Goal: Information Seeking & Learning: Learn about a topic

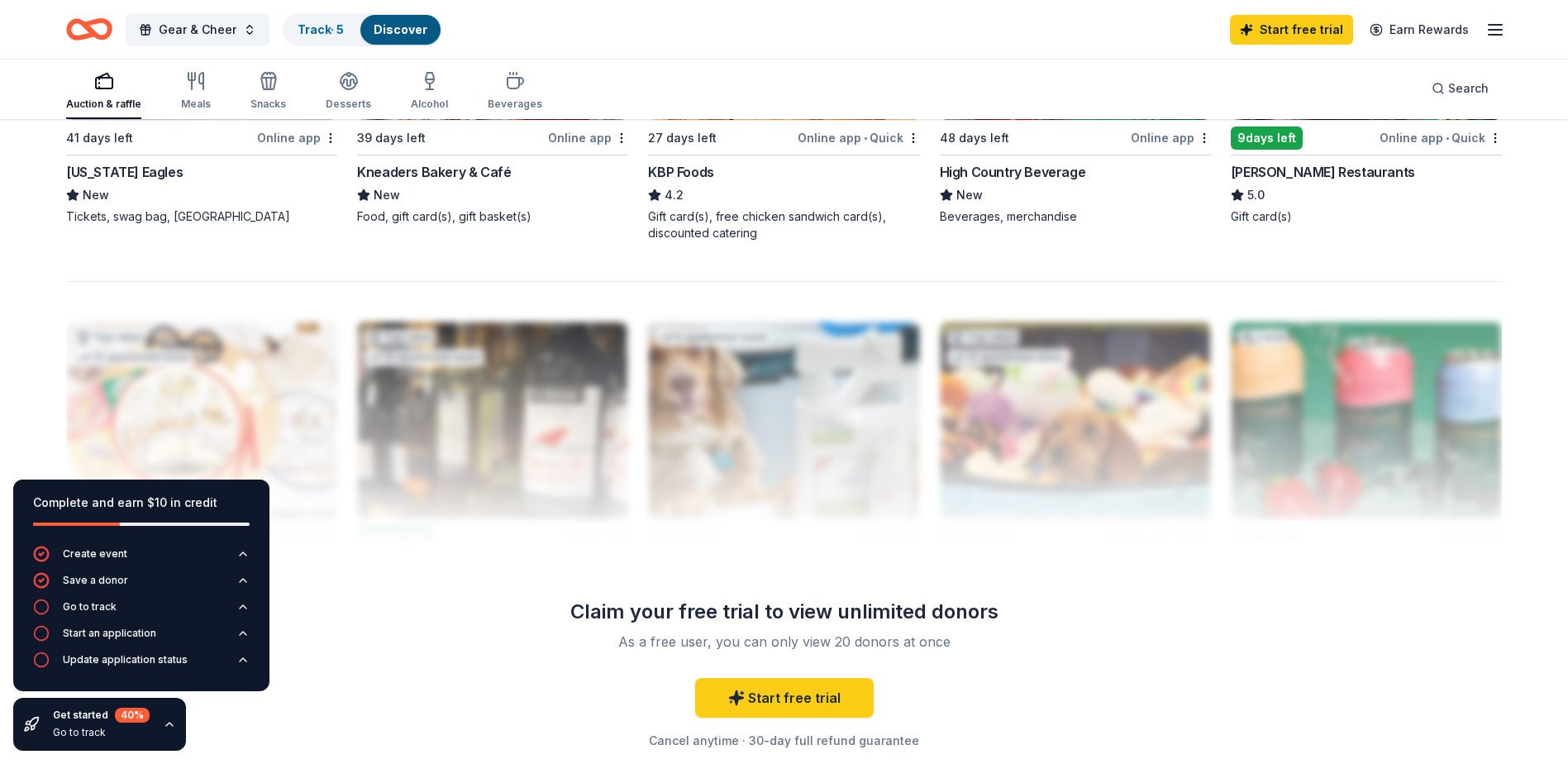
scroll to position [1639, 0]
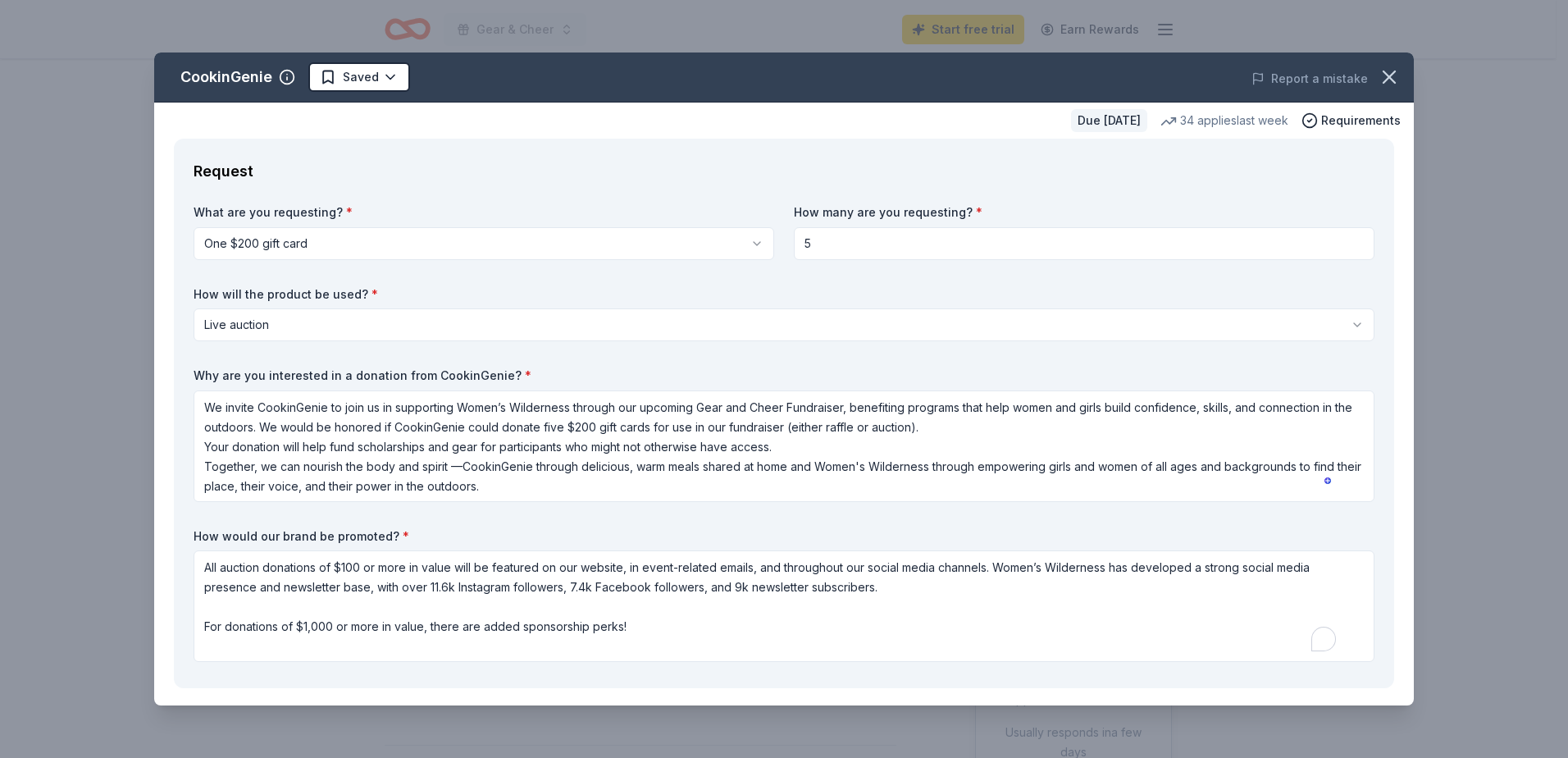
select select "liveAuction"
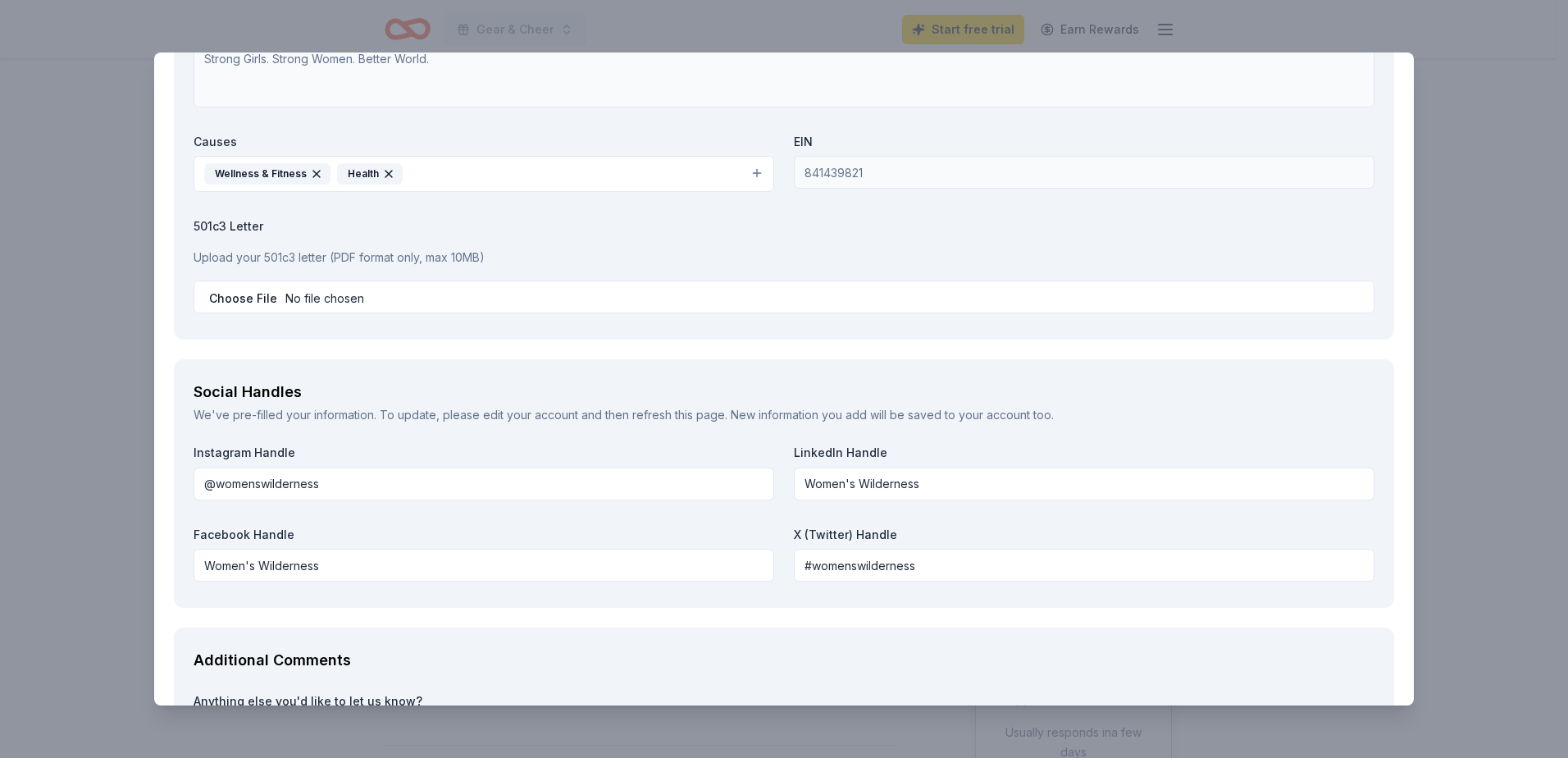
scroll to position [1721, 0]
